Goal: Communication & Community: Connect with others

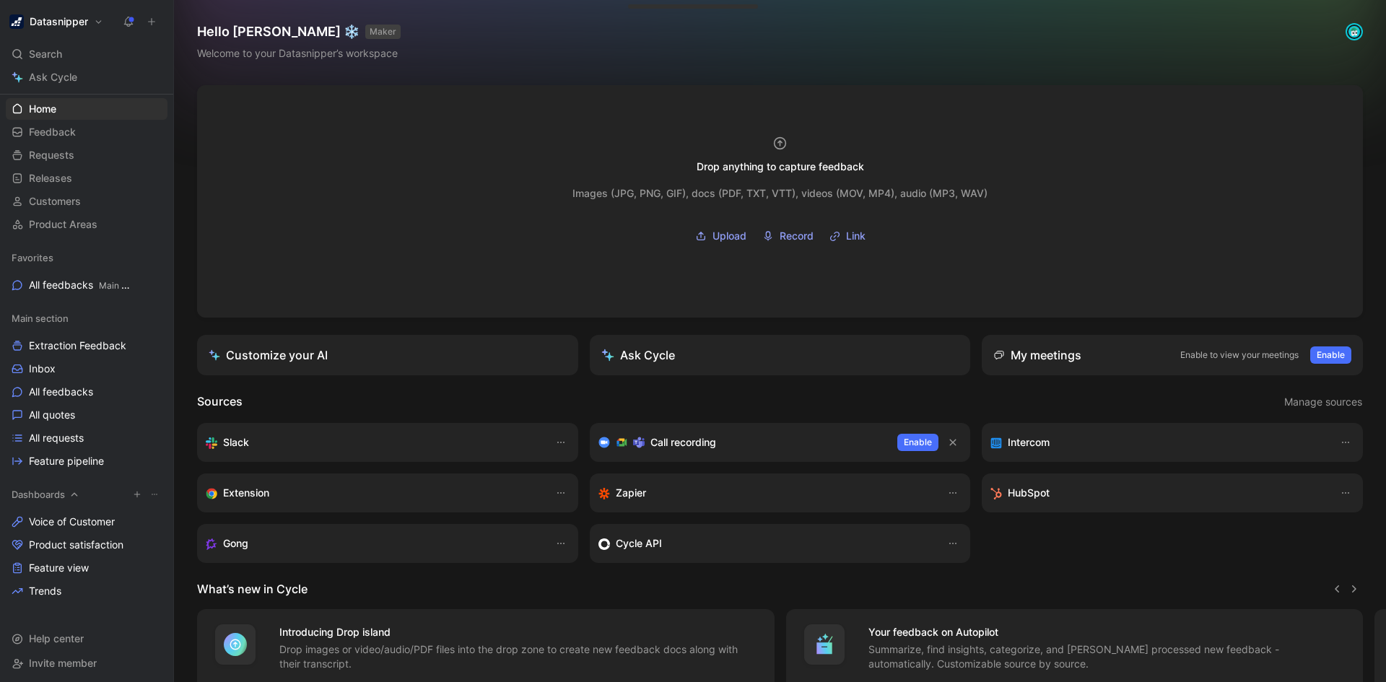
scroll to position [29, 0]
click at [64, 665] on span "Invite member" at bounding box center [63, 659] width 68 height 17
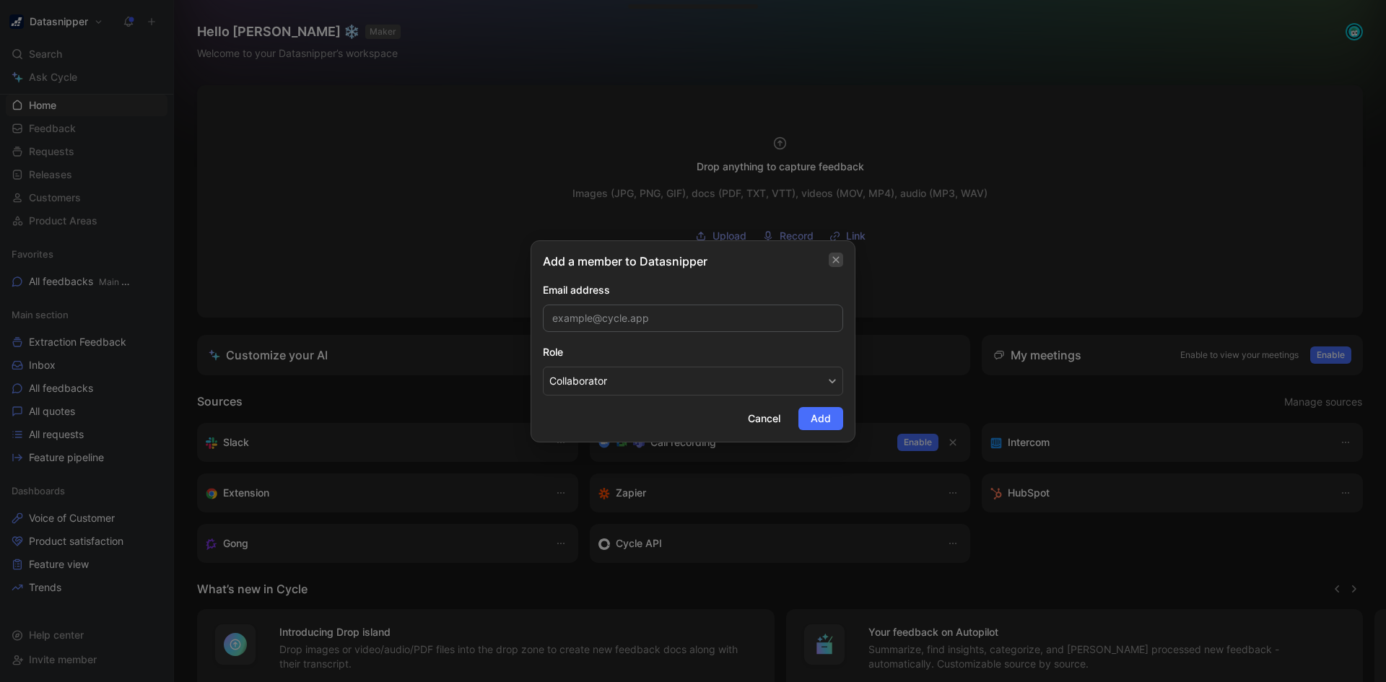
click at [836, 253] on button "button" at bounding box center [835, 260] width 14 height 14
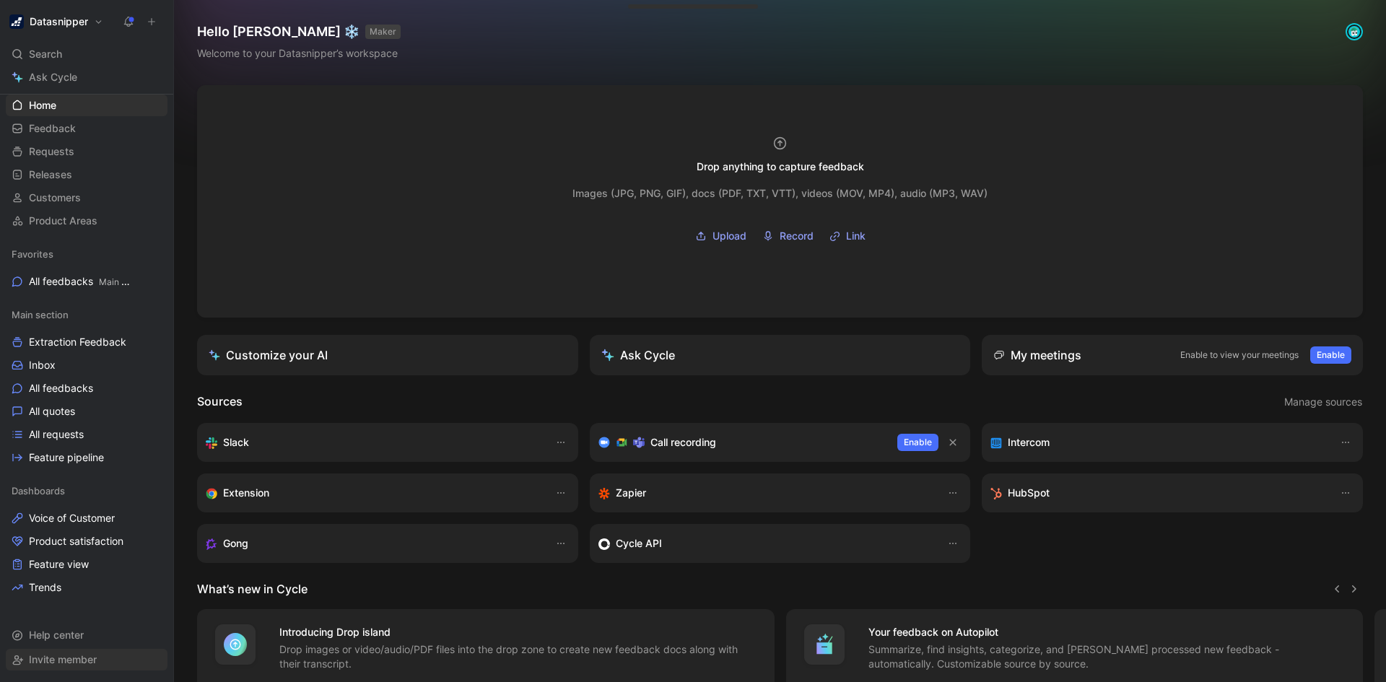
click at [64, 663] on span "Invite member" at bounding box center [63, 659] width 68 height 12
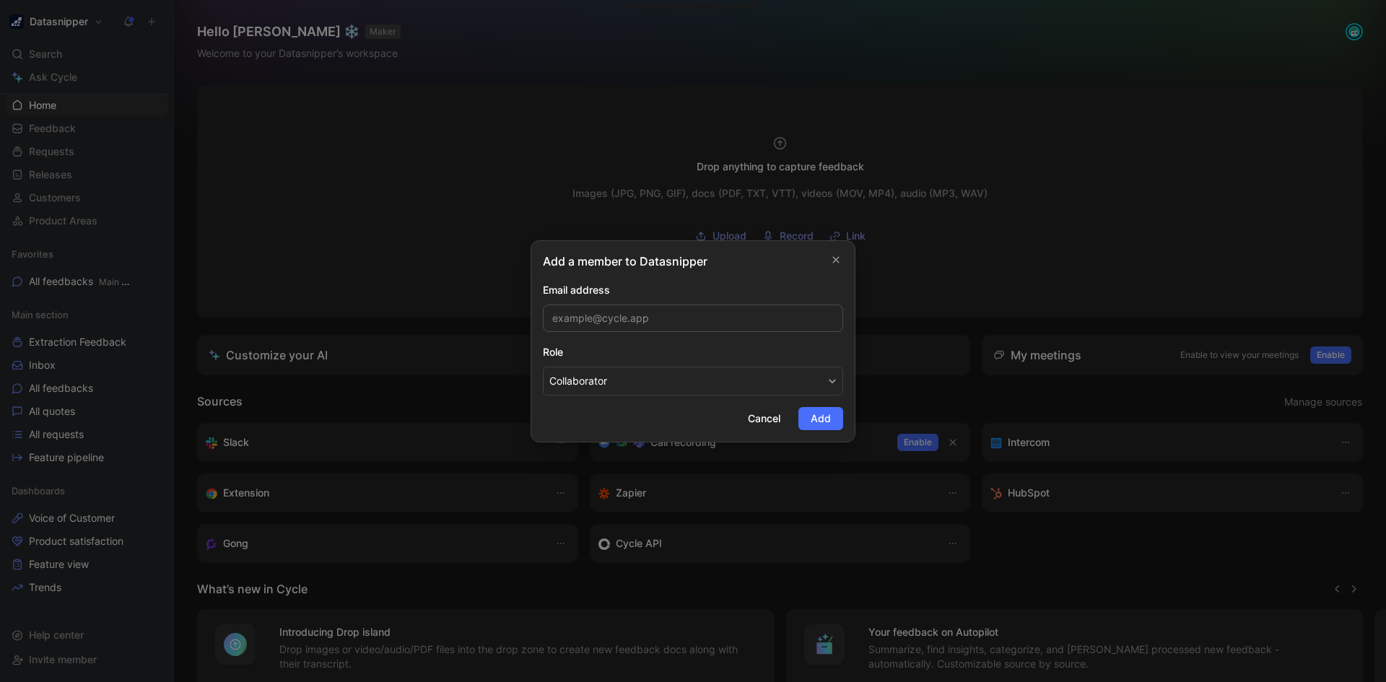
click at [651, 320] on input "email" at bounding box center [693, 318] width 300 height 27
type input "[EMAIL_ADDRESS][DOMAIN_NAME]"
click at [813, 368] on button "Collaborator" at bounding box center [693, 381] width 300 height 29
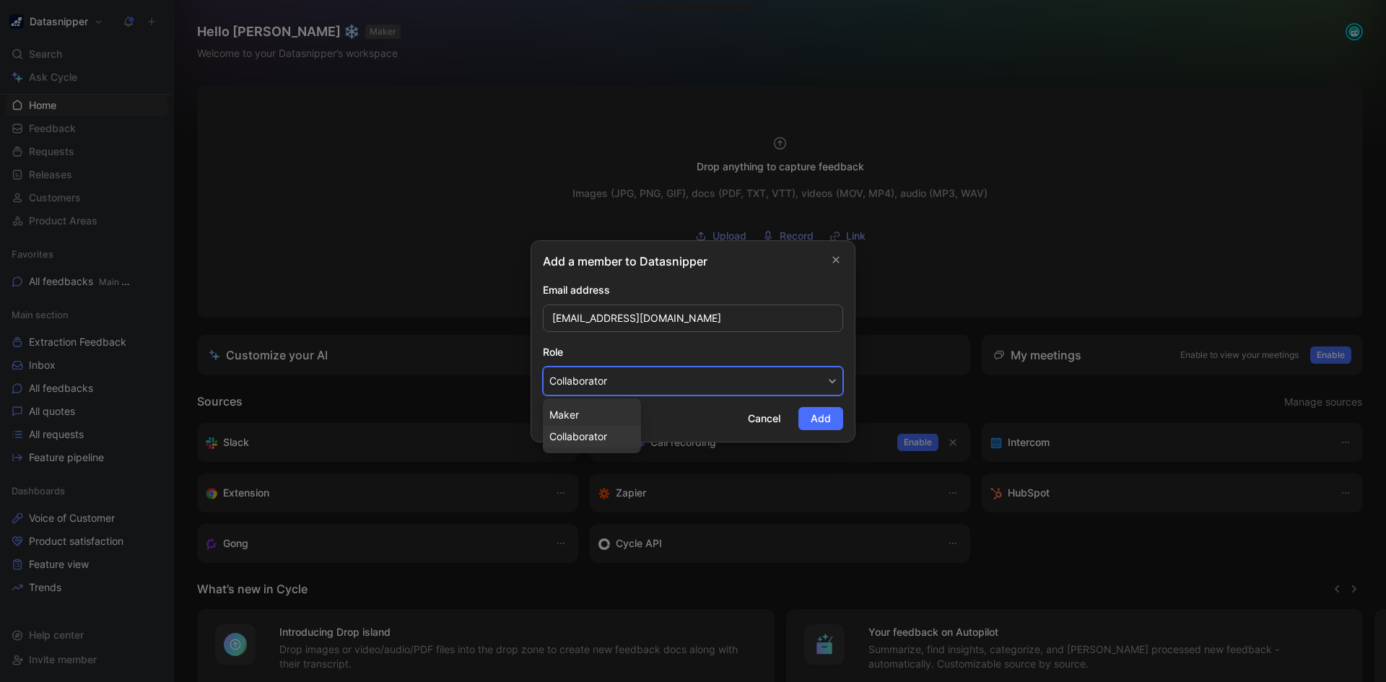
drag, startPoint x: 813, startPoint y: 368, endPoint x: 847, endPoint y: 384, distance: 38.1
click at [817, 384] on button "Collaborator" at bounding box center [693, 381] width 300 height 29
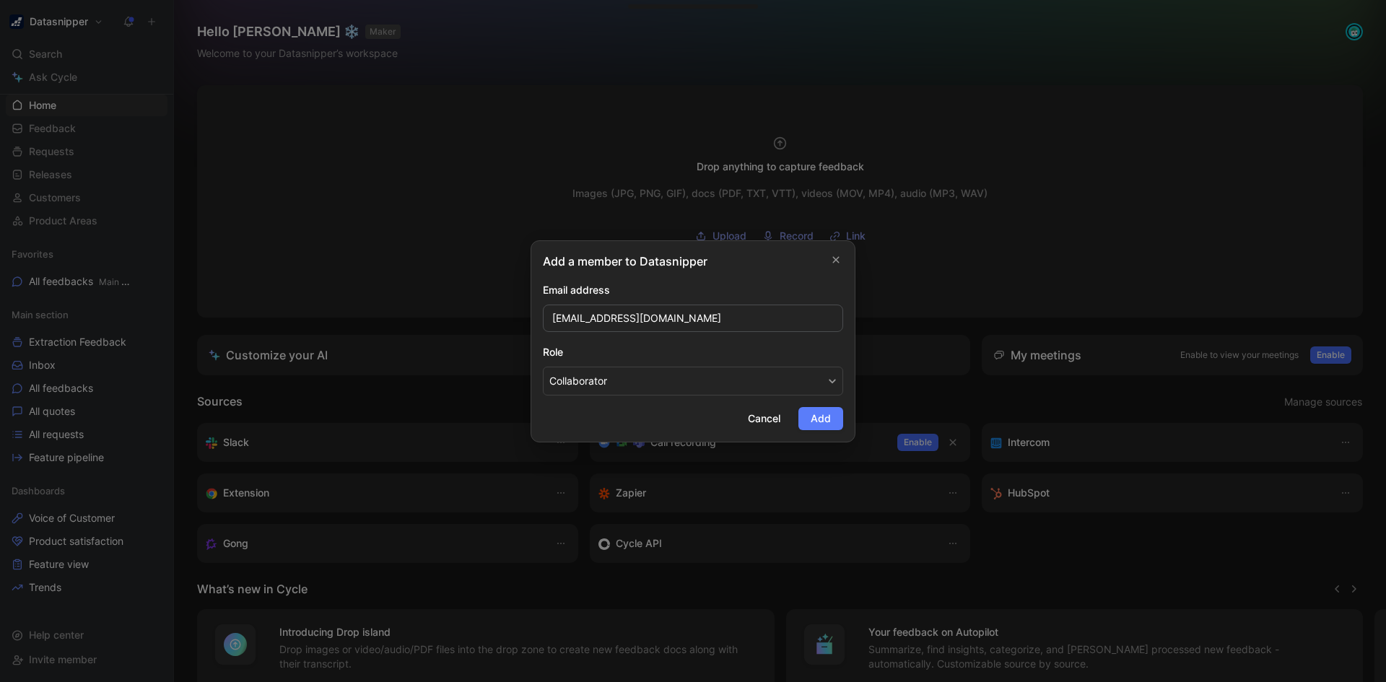
click at [819, 421] on span "Add" at bounding box center [820, 418] width 20 height 17
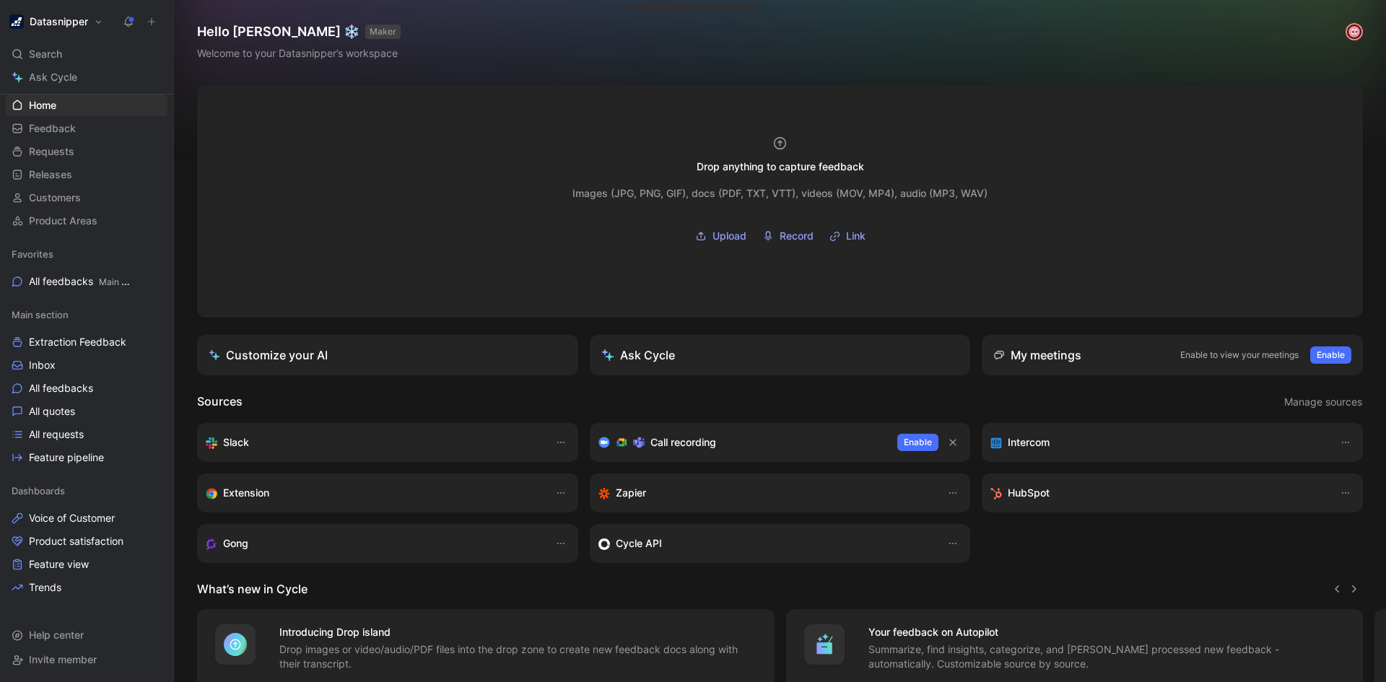
click at [1101, 32] on div "Hello JJ ❄️ MAKER Welcome to your Datasnipper’s workspace" at bounding box center [780, 42] width 1212 height 85
